Goal: Task Accomplishment & Management: Manage account settings

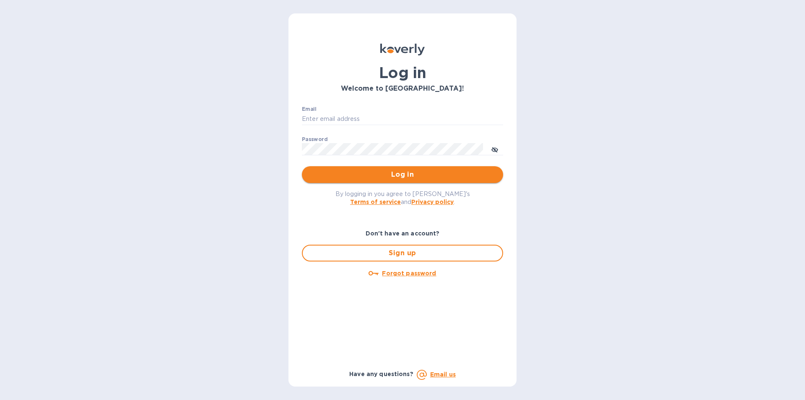
type input "[PERSON_NAME][EMAIL_ADDRESS][DOMAIN_NAME]"
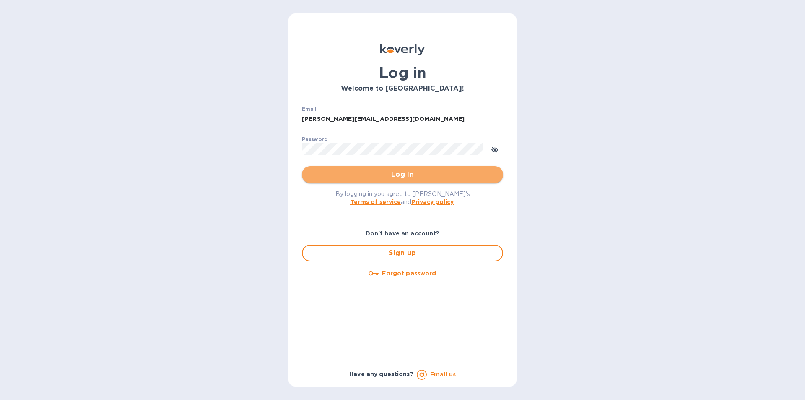
click at [410, 176] on span "Log in" at bounding box center [403, 174] width 188 height 10
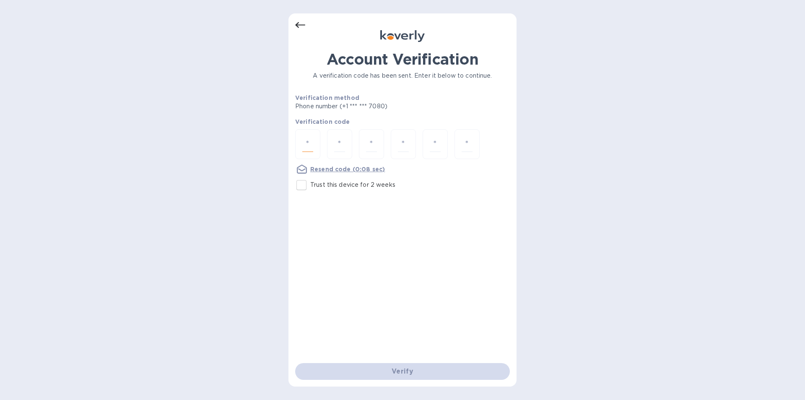
click at [308, 142] on input "number" at bounding box center [307, 144] width 11 height 16
type input "6"
type input "9"
type input "0"
type input "7"
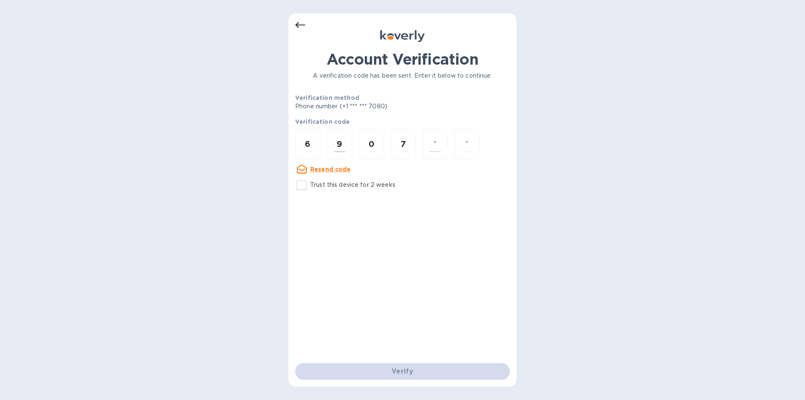
type input "9"
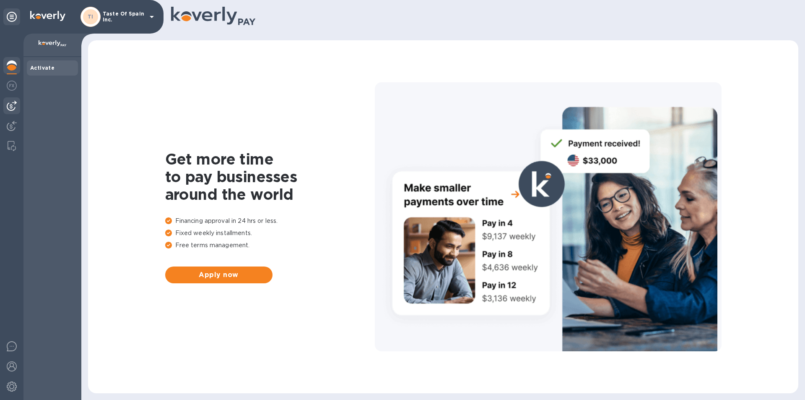
click at [13, 102] on img at bounding box center [12, 106] width 10 height 10
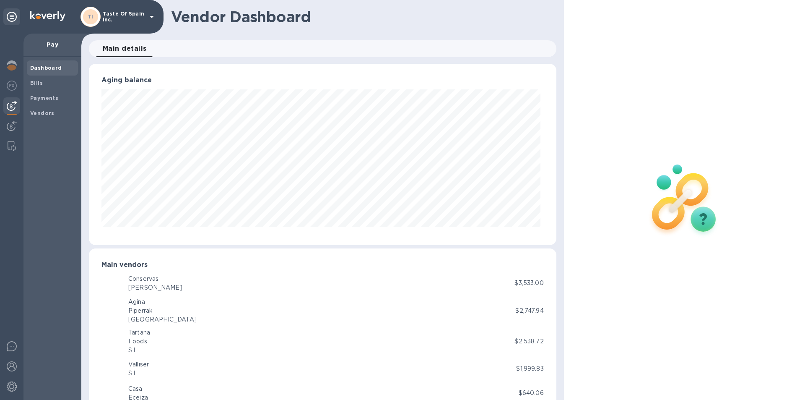
scroll to position [181, 464]
click at [39, 83] on b "Bills" at bounding box center [36, 83] width 13 height 6
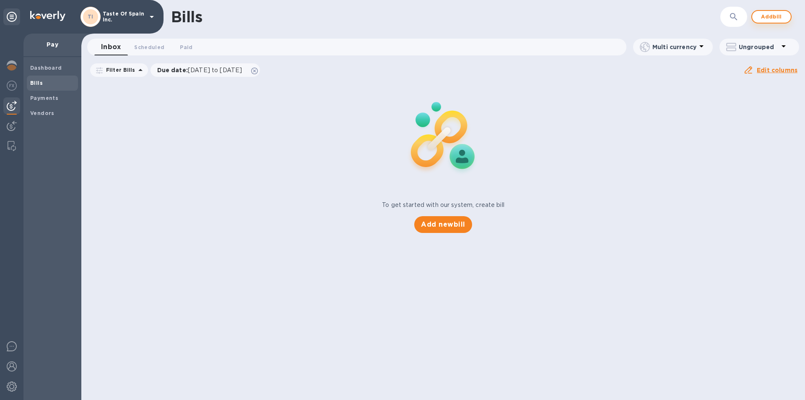
click at [774, 19] on span "Add bill" at bounding box center [771, 17] width 25 height 10
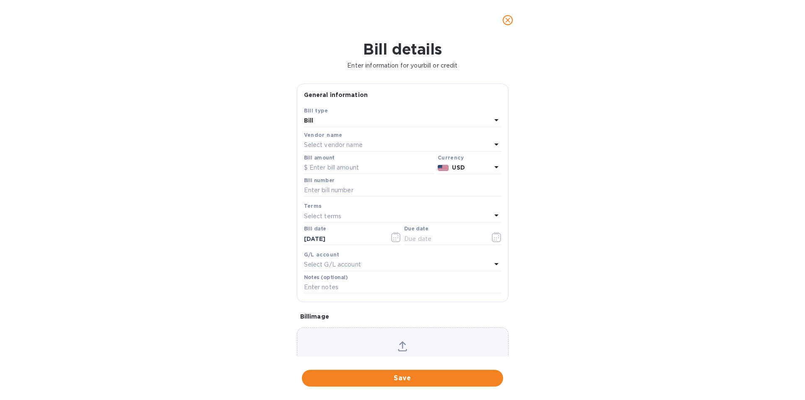
click at [315, 149] on p "Select vendor name" at bounding box center [333, 144] width 59 height 9
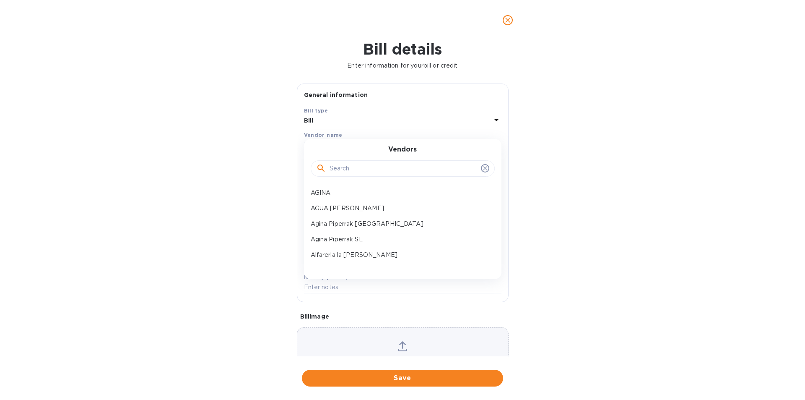
click at [334, 174] on input "text" at bounding box center [404, 168] width 148 height 13
type input "MOLINO"
click at [353, 197] on p "Molino ROCA SL 2" at bounding box center [399, 192] width 177 height 9
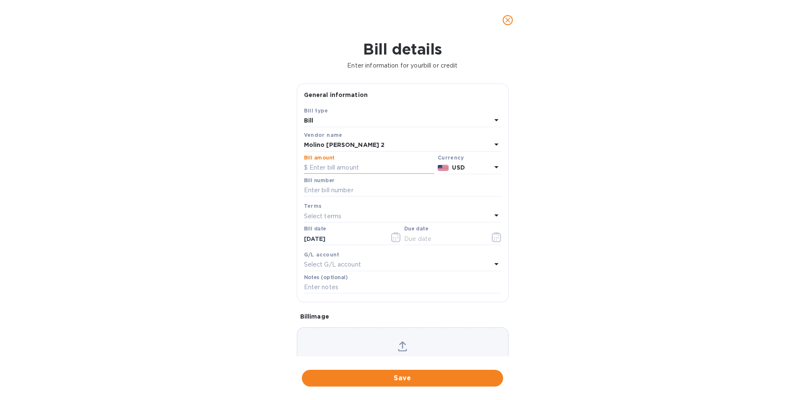
click at [344, 174] on input "text" at bounding box center [369, 167] width 130 height 13
type input "17,788.75"
click at [494, 172] on icon at bounding box center [496, 167] width 10 height 10
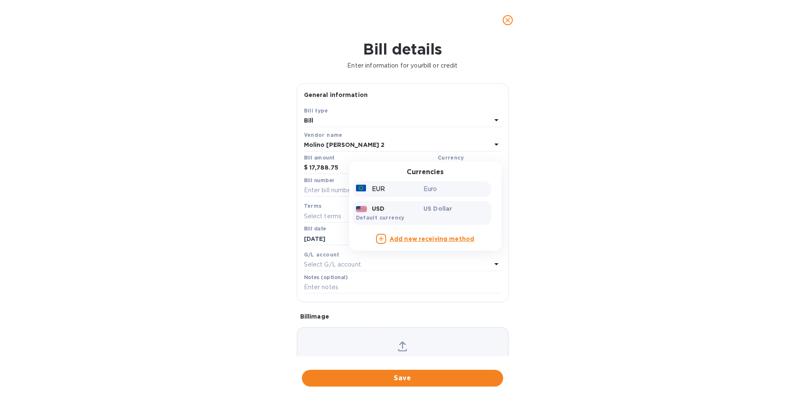
click at [407, 195] on div "EUR" at bounding box center [388, 189] width 68 height 12
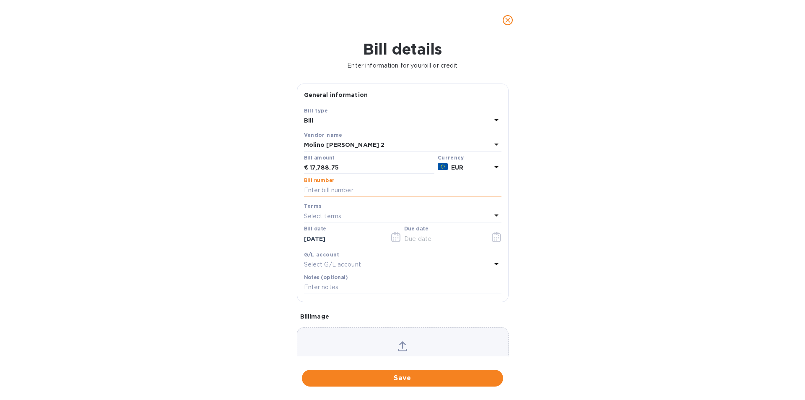
click at [343, 197] on input "text" at bounding box center [402, 190] width 197 height 13
type input "NF/2486"
click at [492, 242] on icon "button" at bounding box center [497, 237] width 10 height 10
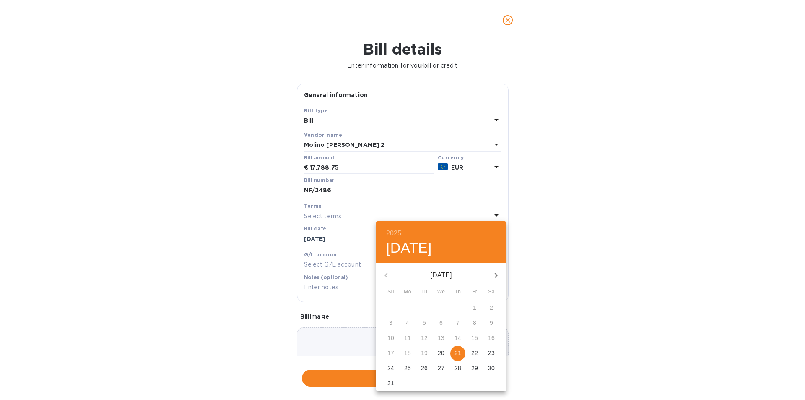
click at [458, 354] on p "21" at bounding box center [458, 352] width 7 height 8
type input "08/21/2025"
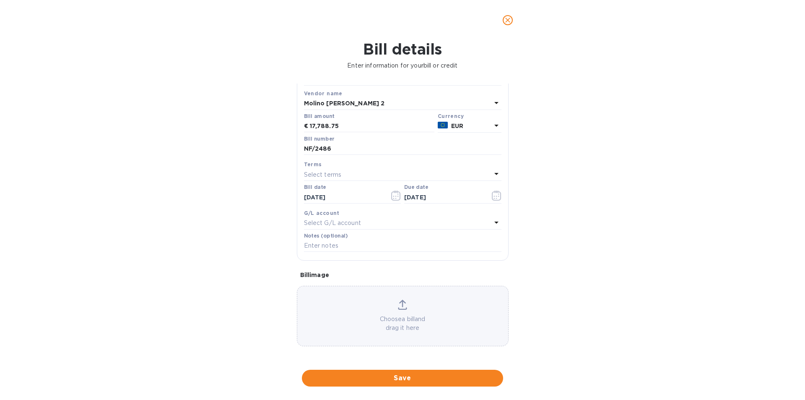
scroll to position [67, 0]
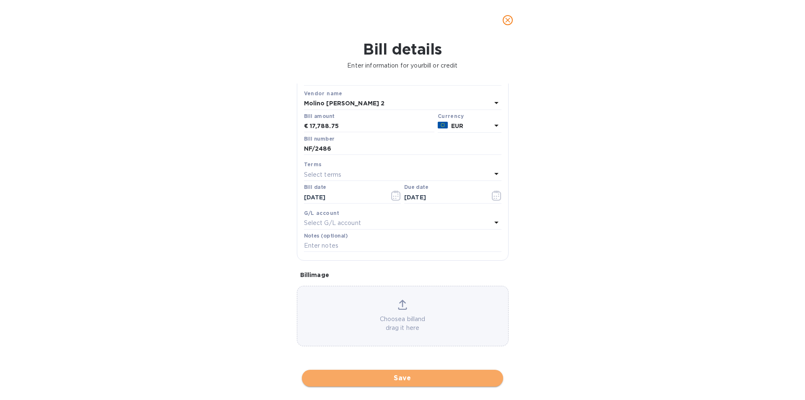
click at [401, 377] on span "Save" at bounding box center [403, 378] width 188 height 10
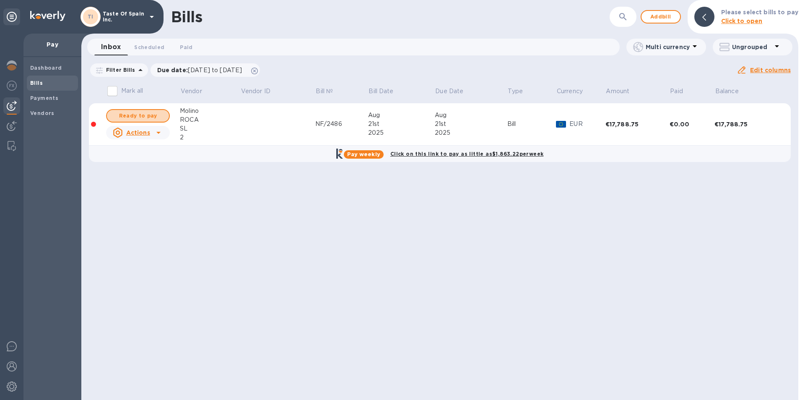
click at [143, 118] on span "Ready to pay" at bounding box center [138, 116] width 49 height 10
checkbox input "true"
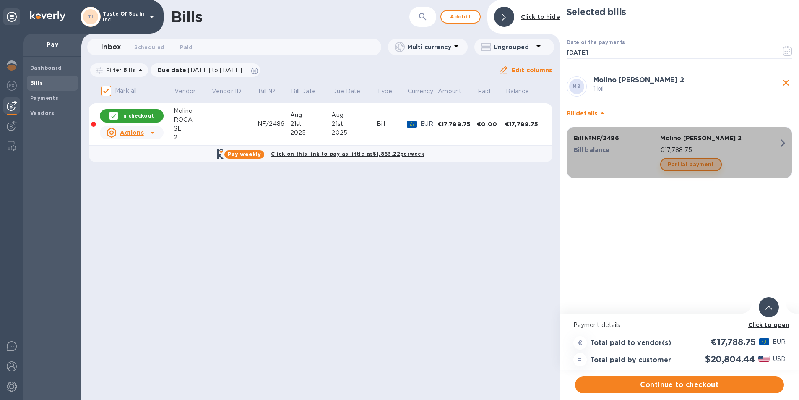
click at [695, 169] on span "Partial payment" at bounding box center [691, 164] width 46 height 10
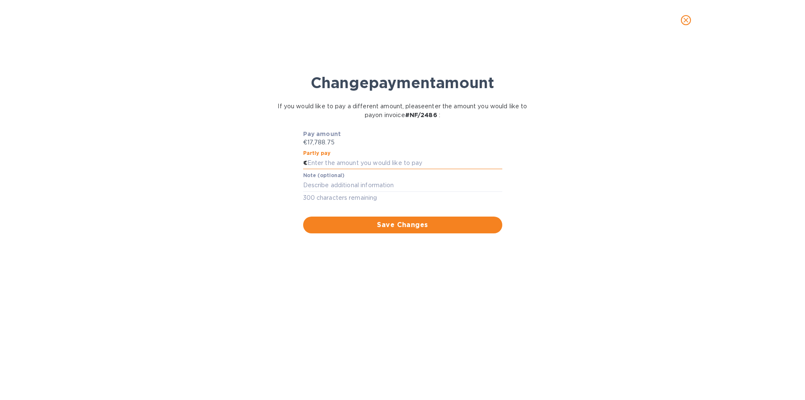
click at [353, 160] on input "text" at bounding box center [404, 163] width 195 height 13
type input "8"
type input "7,788.75"
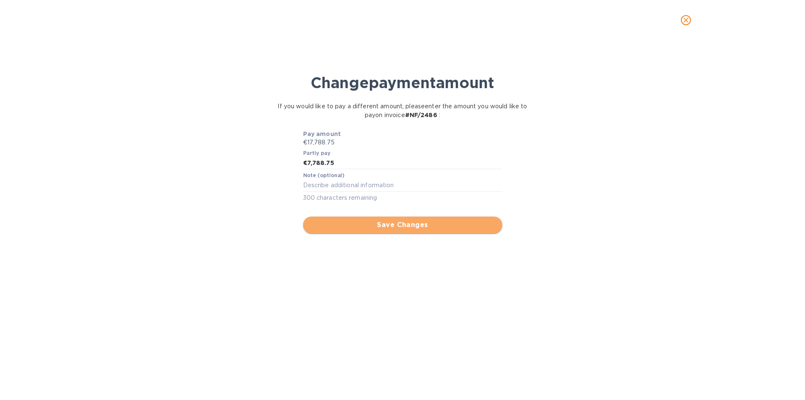
click at [421, 225] on span "Save Changes" at bounding box center [403, 225] width 186 height 10
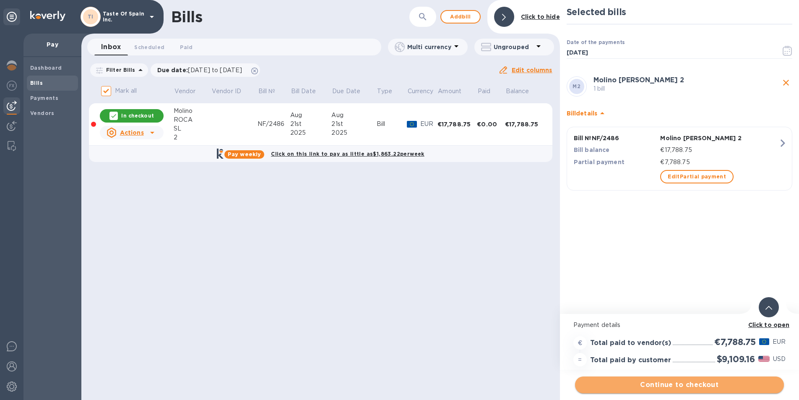
click at [692, 383] on span "Continue to checkout" at bounding box center [679, 384] width 195 height 10
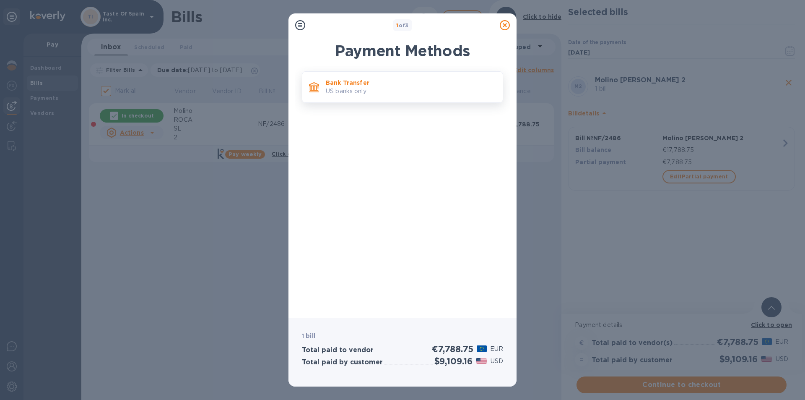
click at [366, 88] on p "US banks only." at bounding box center [411, 91] width 170 height 9
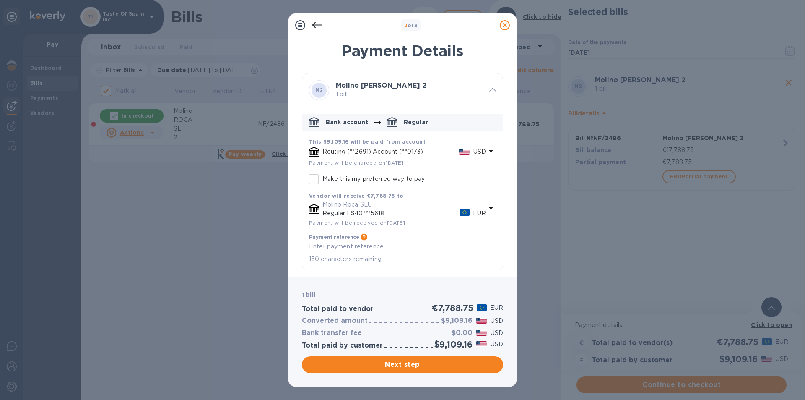
click at [505, 24] on icon at bounding box center [505, 25] width 10 height 10
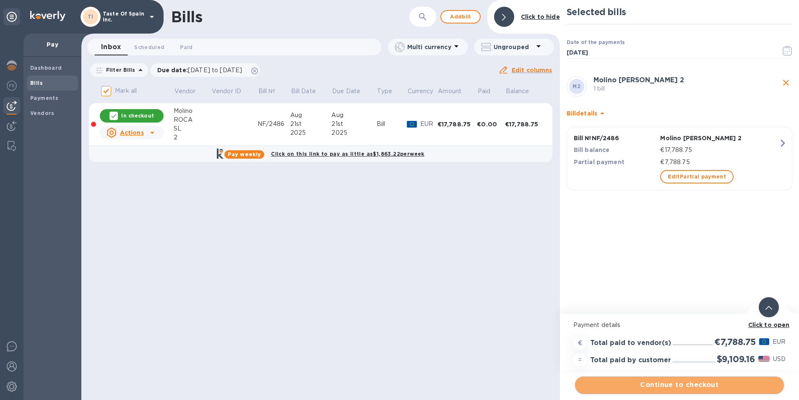
click at [668, 383] on span "Continue to checkout" at bounding box center [679, 384] width 195 height 10
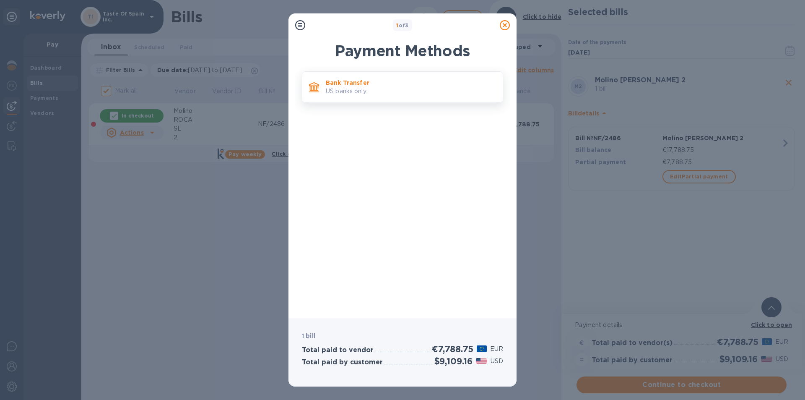
click at [354, 90] on p "US banks only." at bounding box center [411, 91] width 170 height 9
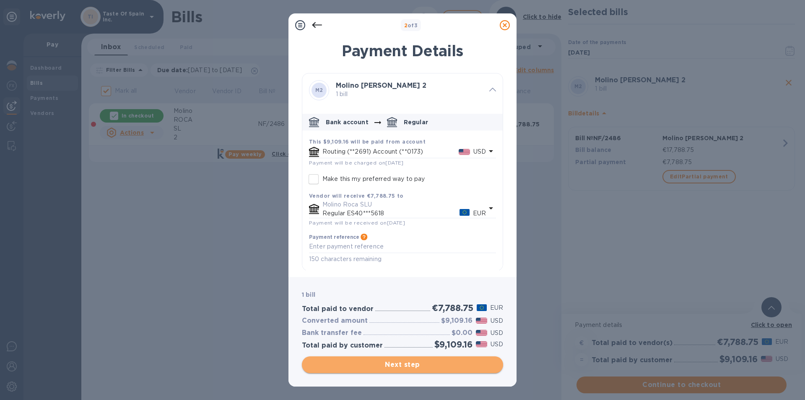
click at [399, 364] on span "Next step" at bounding box center [403, 364] width 188 height 10
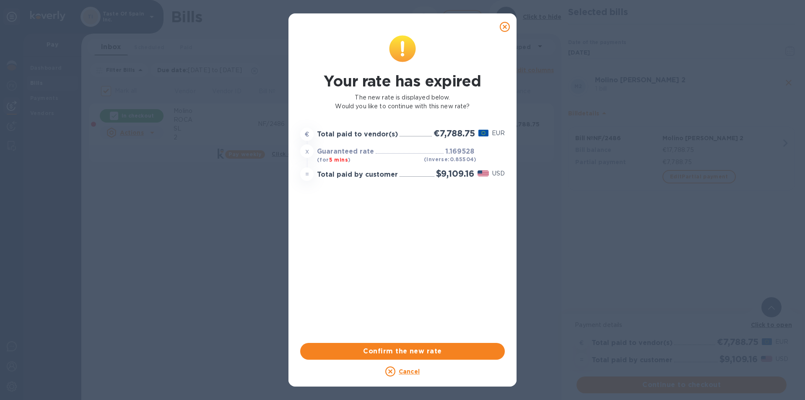
click at [413, 370] on u "Cancel" at bounding box center [409, 371] width 21 height 7
checkbox input "false"
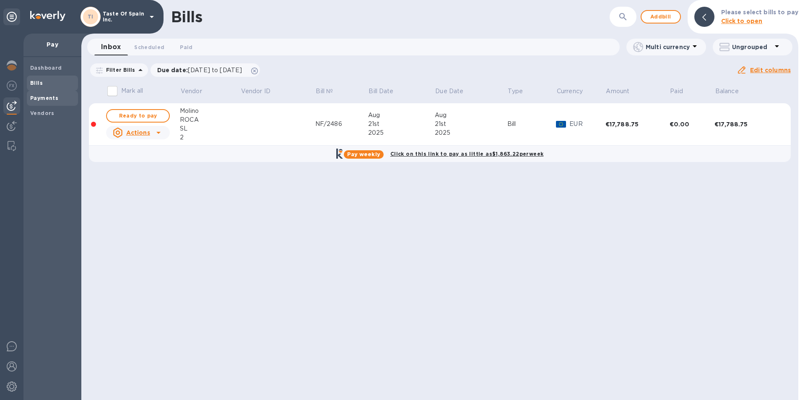
click at [55, 99] on b "Payments" at bounding box center [44, 98] width 28 height 6
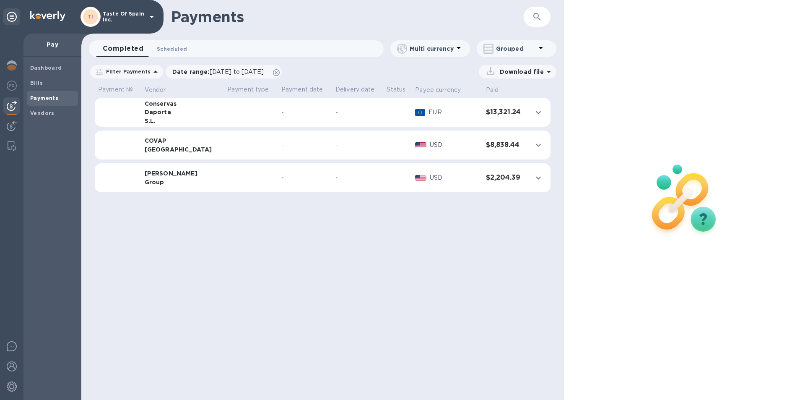
click at [170, 46] on span "Scheduled 0" at bounding box center [172, 48] width 30 height 9
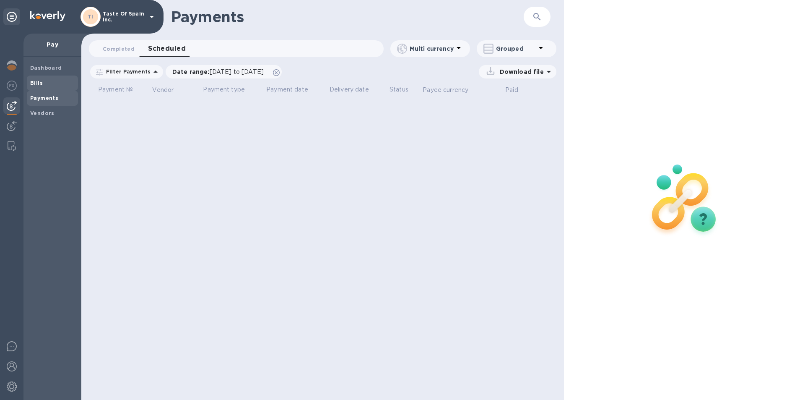
click at [34, 79] on span "Bills" at bounding box center [36, 83] width 13 height 8
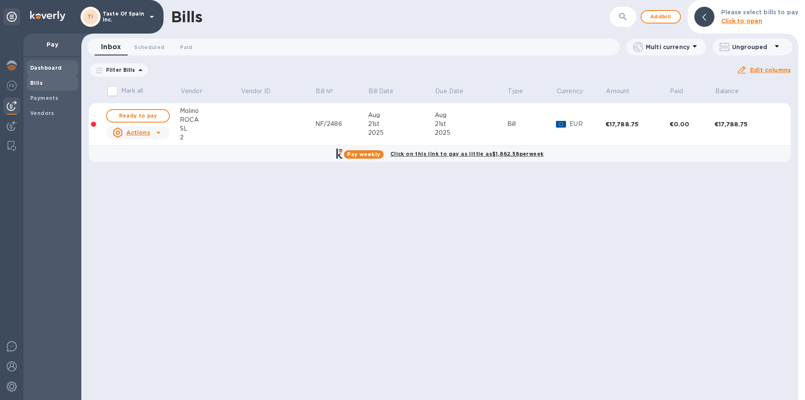
click at [36, 68] on b "Dashboard" at bounding box center [46, 68] width 32 height 6
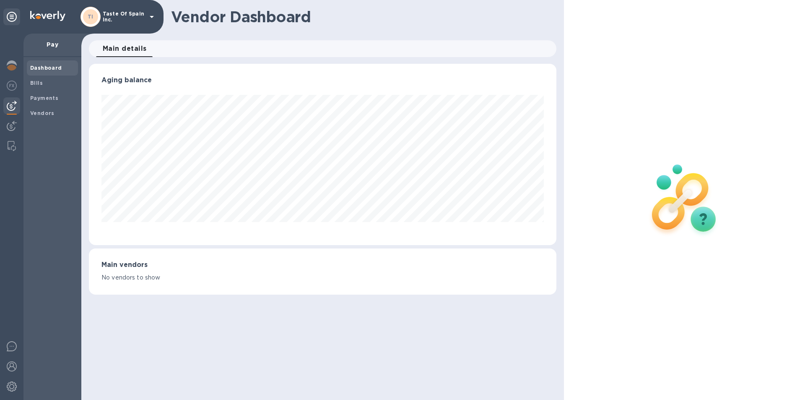
scroll to position [181, 464]
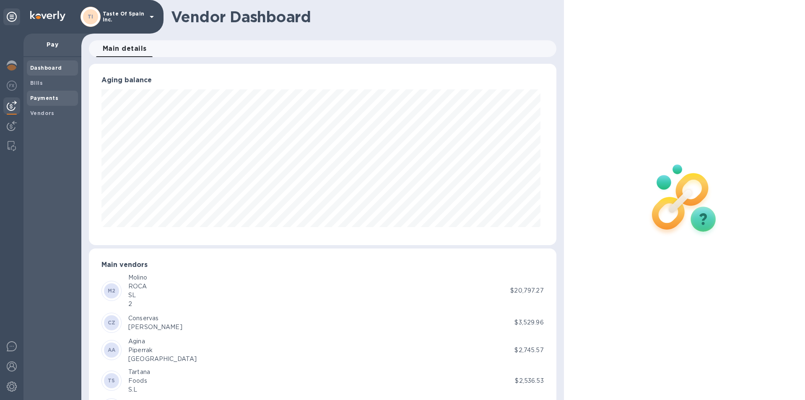
click at [42, 97] on b "Payments" at bounding box center [44, 98] width 28 height 6
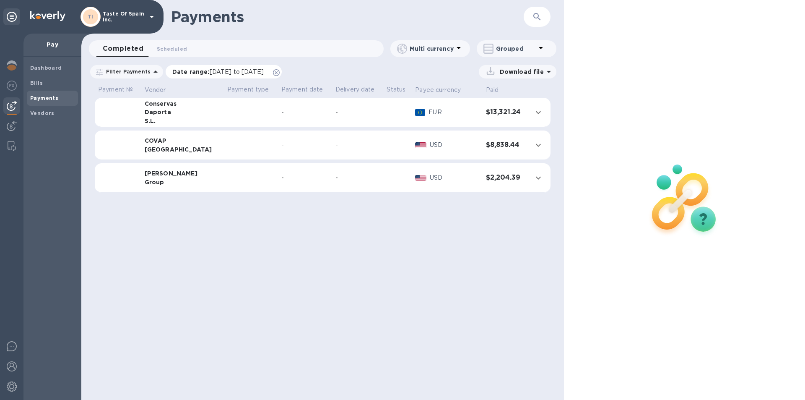
click at [260, 73] on span "07/21/2025 to 08/22/2025" at bounding box center [237, 71] width 54 height 7
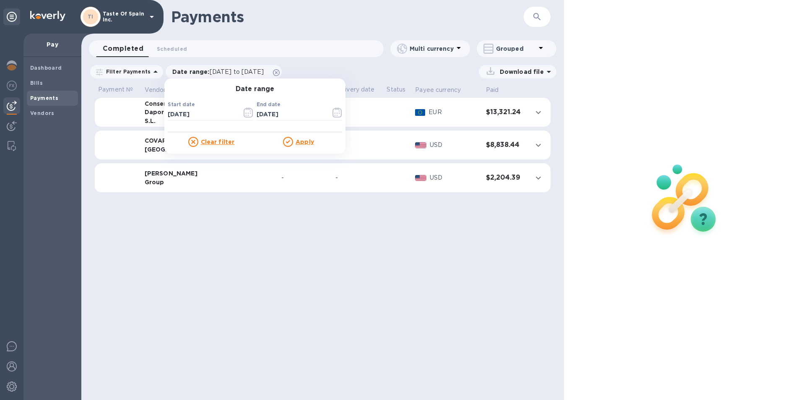
click at [188, 107] on label "Start date" at bounding box center [181, 104] width 27 height 5
click at [192, 113] on input "07/21/2025" at bounding box center [202, 114] width 68 height 13
click at [245, 112] on icon "button" at bounding box center [249, 112] width 10 height 10
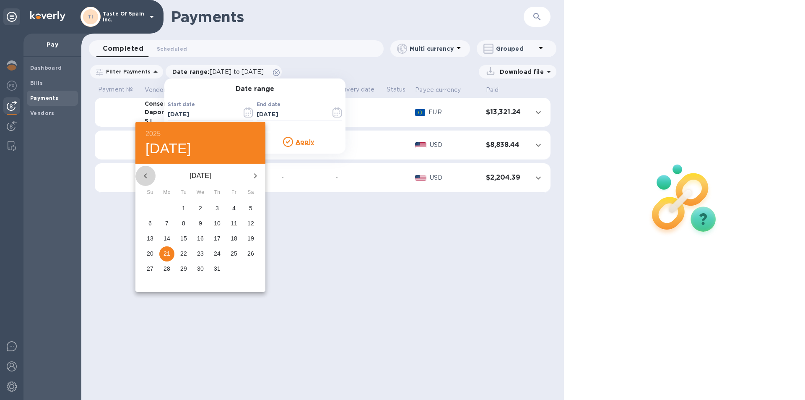
click at [148, 177] on icon "button" at bounding box center [145, 176] width 10 height 10
click at [250, 210] on p "1" at bounding box center [250, 208] width 3 height 8
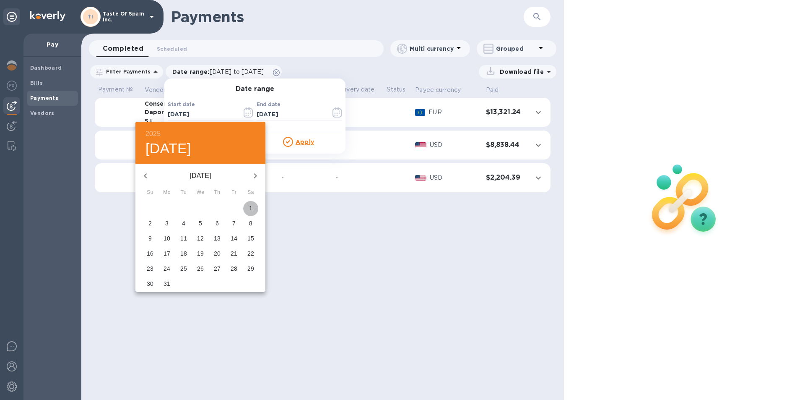
type input "03/01/2025"
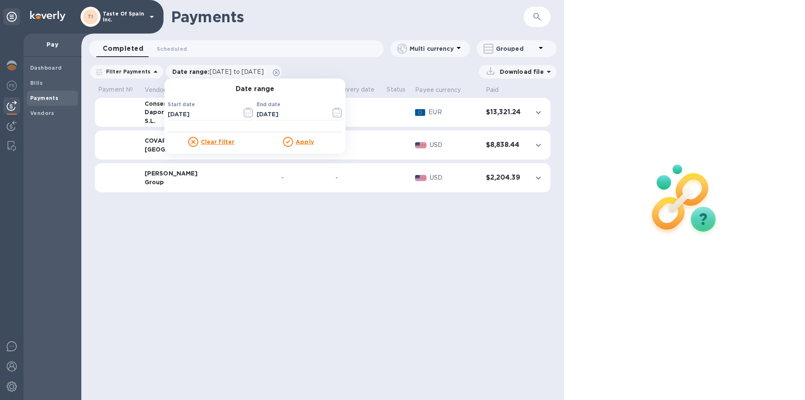
click at [300, 141] on u "Apply" at bounding box center [305, 141] width 18 height 7
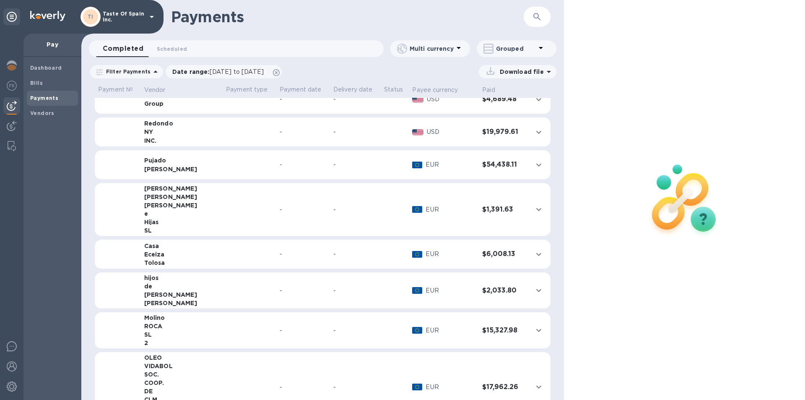
scroll to position [64, 0]
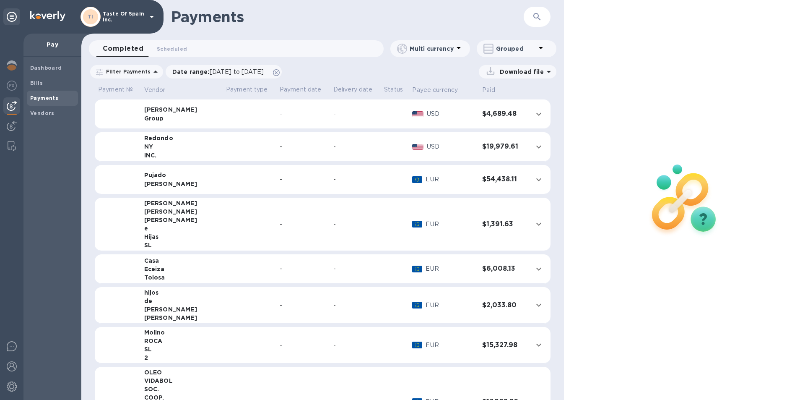
click at [174, 340] on div "ROCA" at bounding box center [181, 340] width 75 height 8
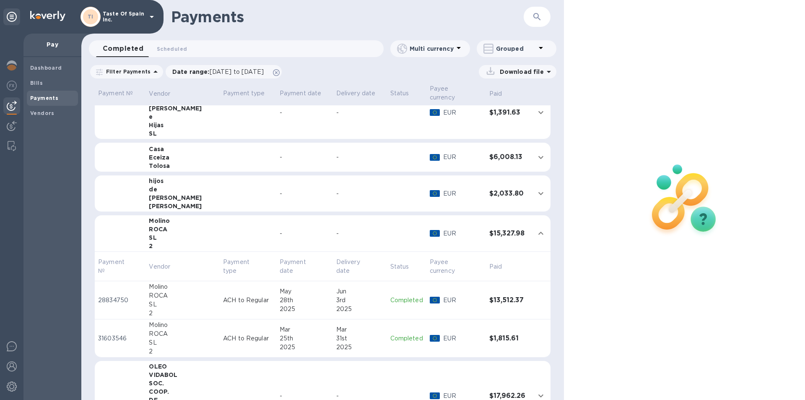
scroll to position [195, 0]
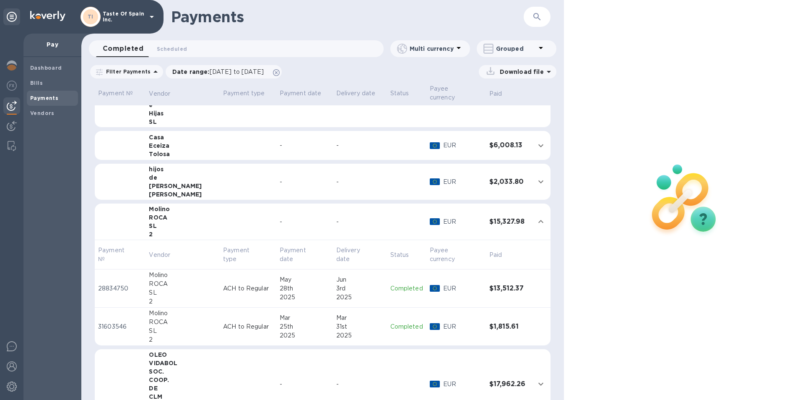
click at [14, 104] on img at bounding box center [12, 106] width 10 height 10
click at [33, 80] on b "Bills" at bounding box center [36, 83] width 13 height 6
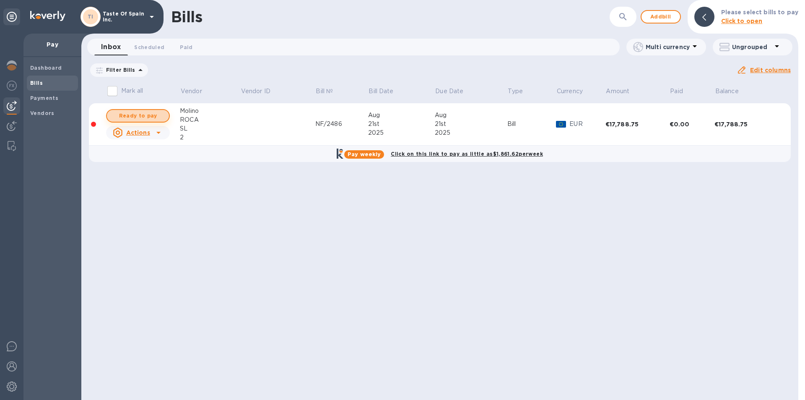
click at [143, 117] on span "Ready to pay" at bounding box center [138, 116] width 49 height 10
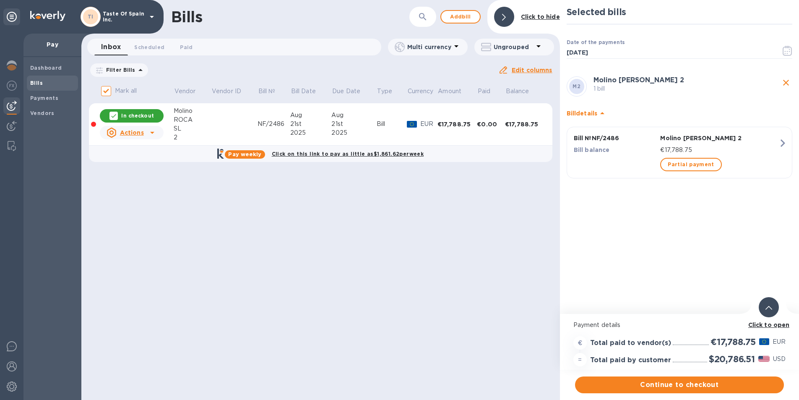
click at [150, 132] on icon at bounding box center [152, 132] width 10 height 10
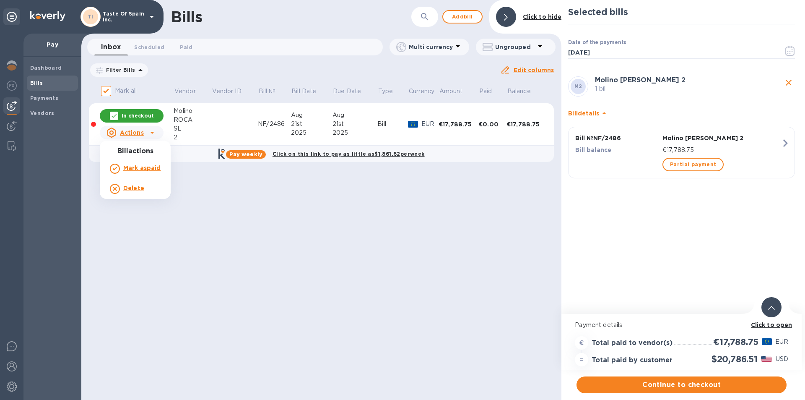
click at [147, 131] on div at bounding box center [402, 200] width 805 height 400
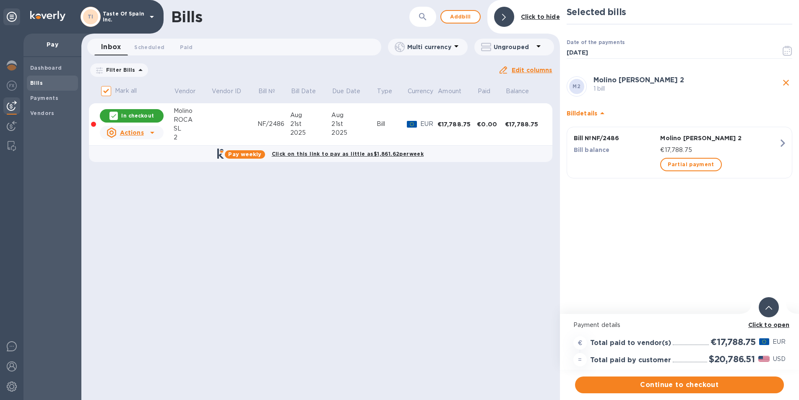
click at [143, 117] on p "In checkout" at bounding box center [137, 115] width 32 height 7
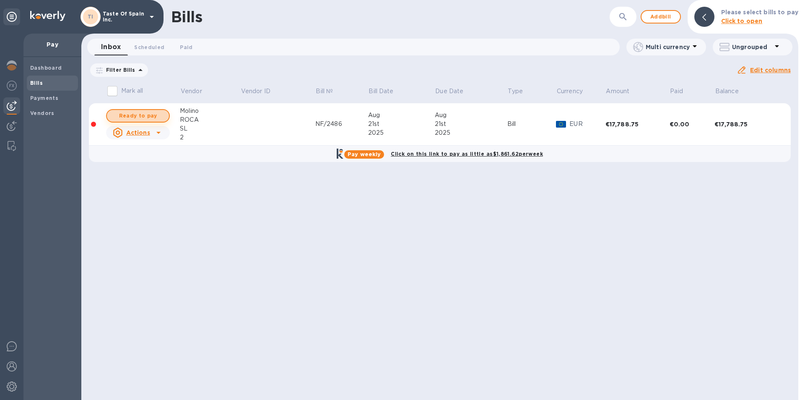
click at [123, 120] on span "Ready to pay" at bounding box center [138, 116] width 49 height 10
checkbox input "true"
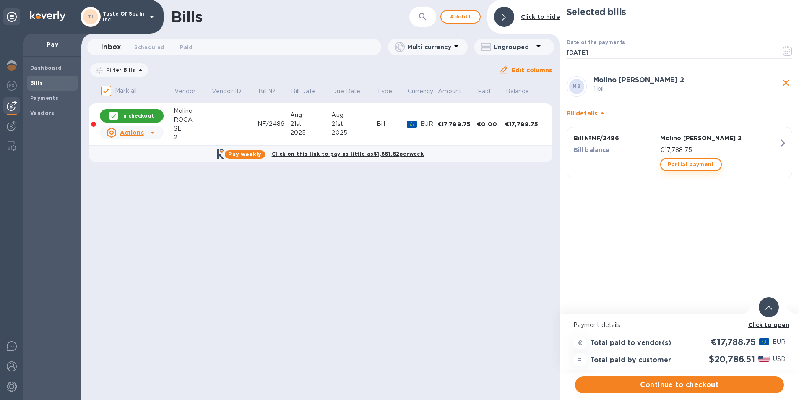
click at [689, 164] on span "Partial payment" at bounding box center [691, 164] width 46 height 10
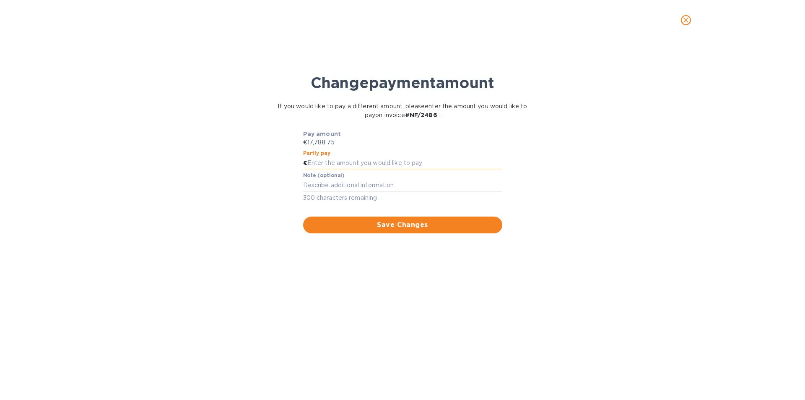
click at [328, 162] on input "text" at bounding box center [404, 163] width 195 height 13
type input "7,788.75"
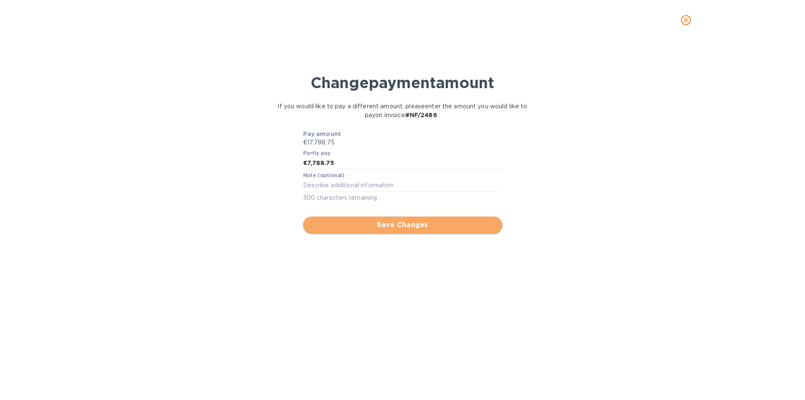
click at [398, 230] on span "Save Changes" at bounding box center [403, 225] width 186 height 10
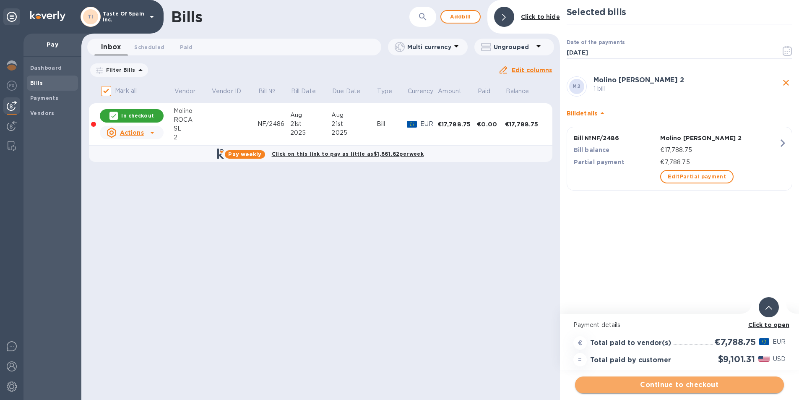
click at [662, 386] on span "Continue to checkout" at bounding box center [679, 384] width 195 height 10
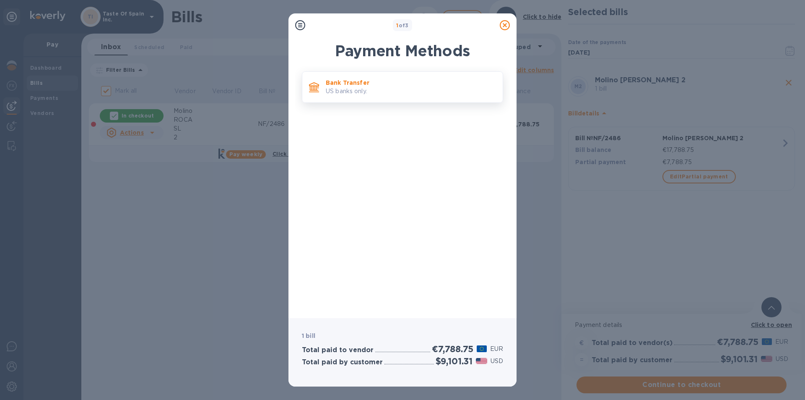
click at [352, 86] on p "Bank Transfer" at bounding box center [411, 82] width 170 height 8
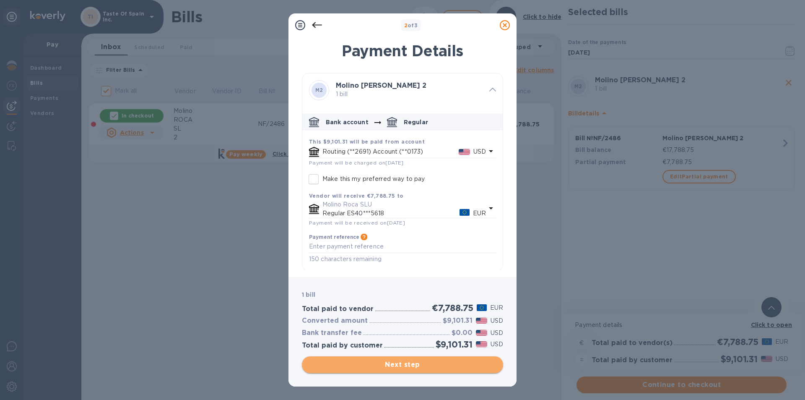
click at [408, 366] on span "Next step" at bounding box center [403, 364] width 188 height 10
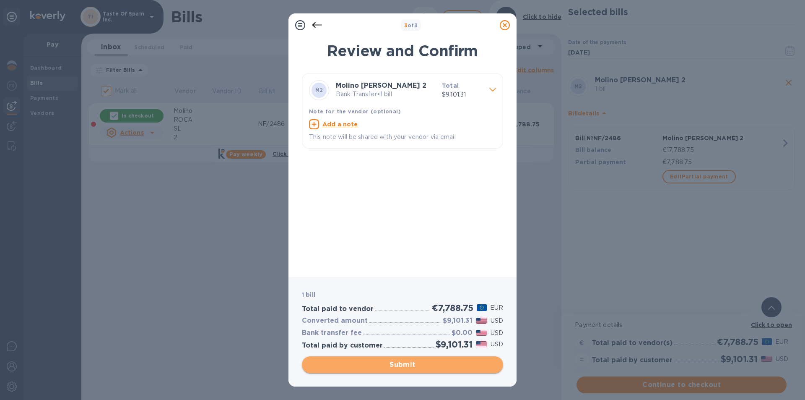
click at [407, 364] on span "Submit" at bounding box center [403, 364] width 188 height 10
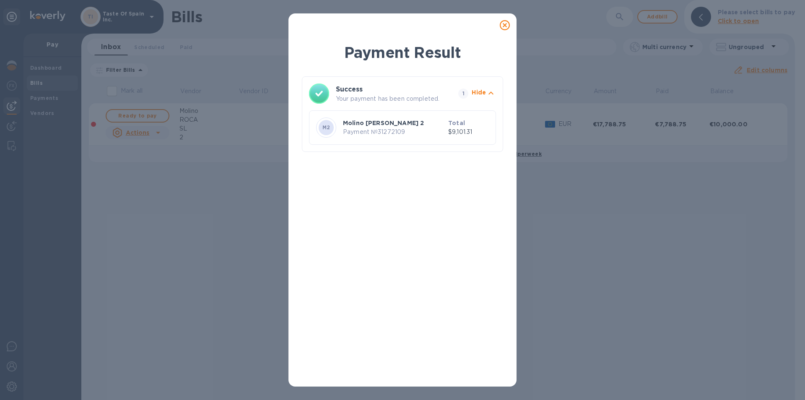
click at [503, 29] on icon at bounding box center [505, 25] width 10 height 10
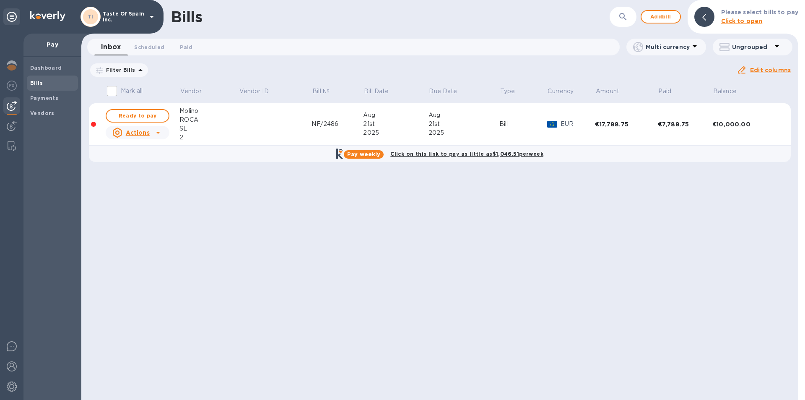
click at [200, 127] on div "SL" at bounding box center [208, 128] width 59 height 9
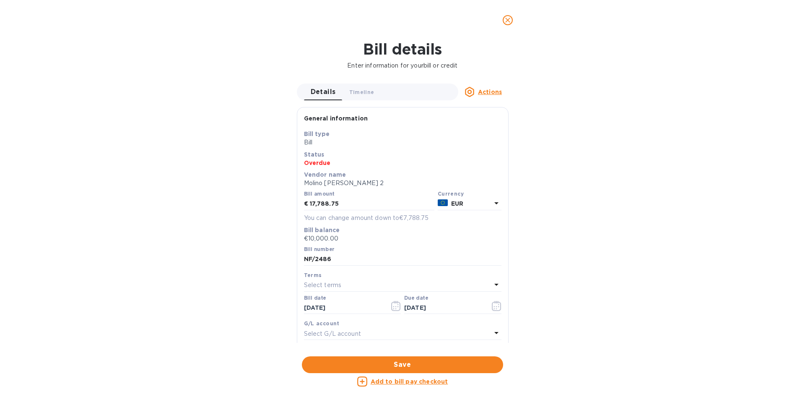
click at [409, 382] on u "Add to bill pay checkout" at bounding box center [410, 381] width 78 height 7
checkbox input "true"
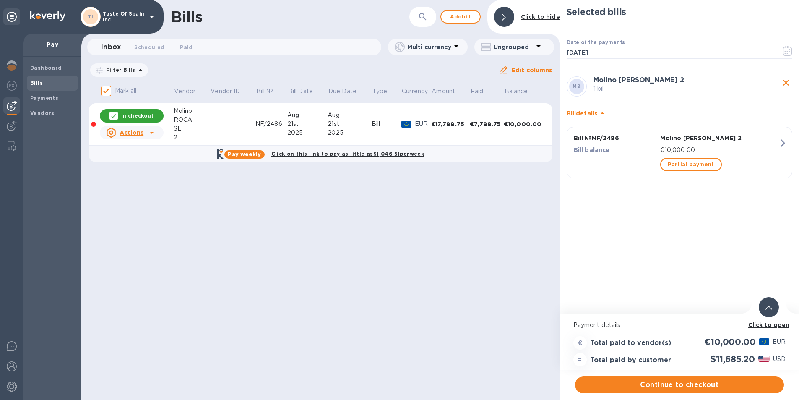
click at [193, 116] on div "ROCA" at bounding box center [192, 119] width 36 height 9
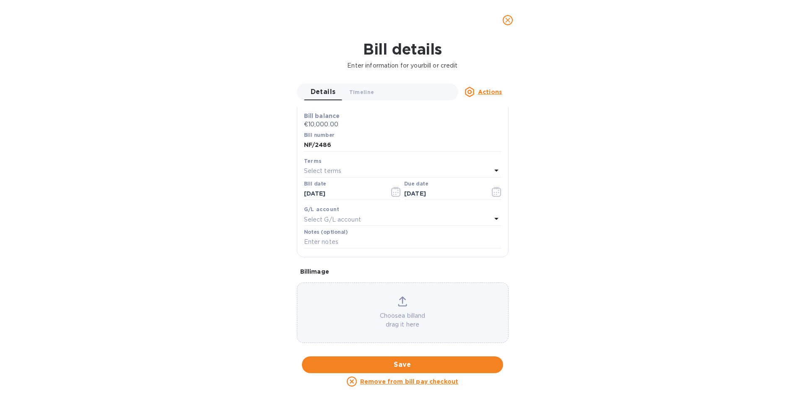
scroll to position [130, 0]
click at [402, 299] on icon at bounding box center [402, 301] width 9 height 10
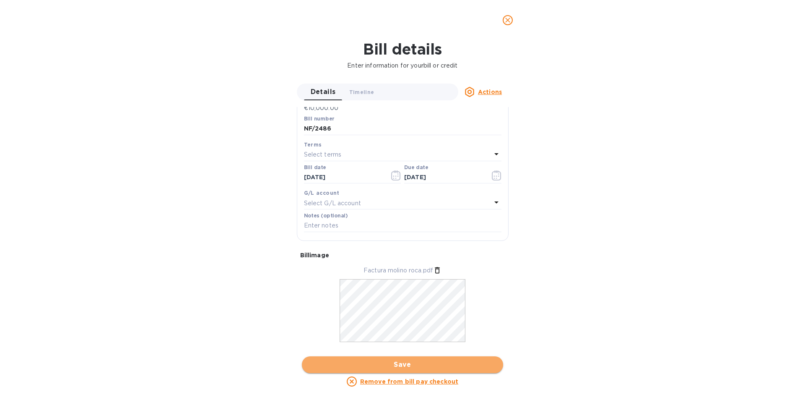
click at [397, 365] on span "Save" at bounding box center [403, 364] width 188 height 10
